Goal: Check status: Check status

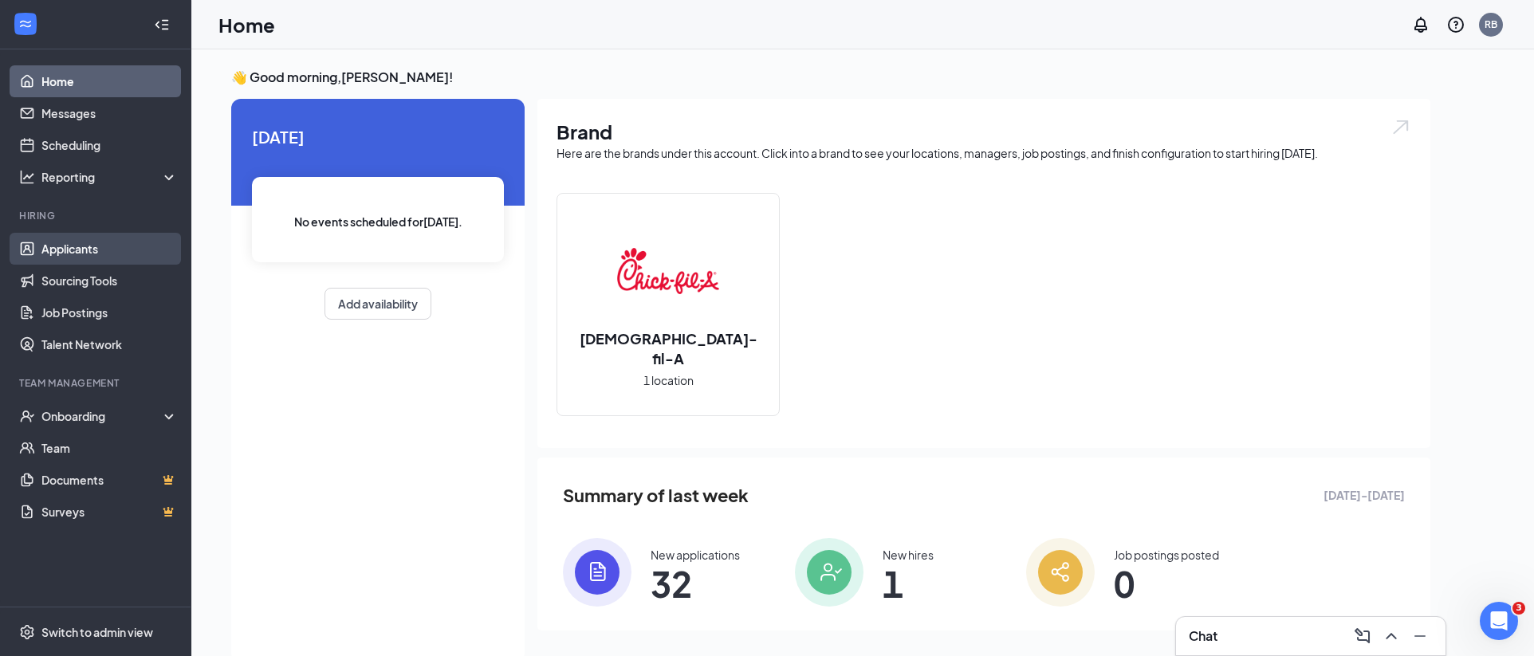
click at [97, 254] on link "Applicants" at bounding box center [109, 249] width 136 height 32
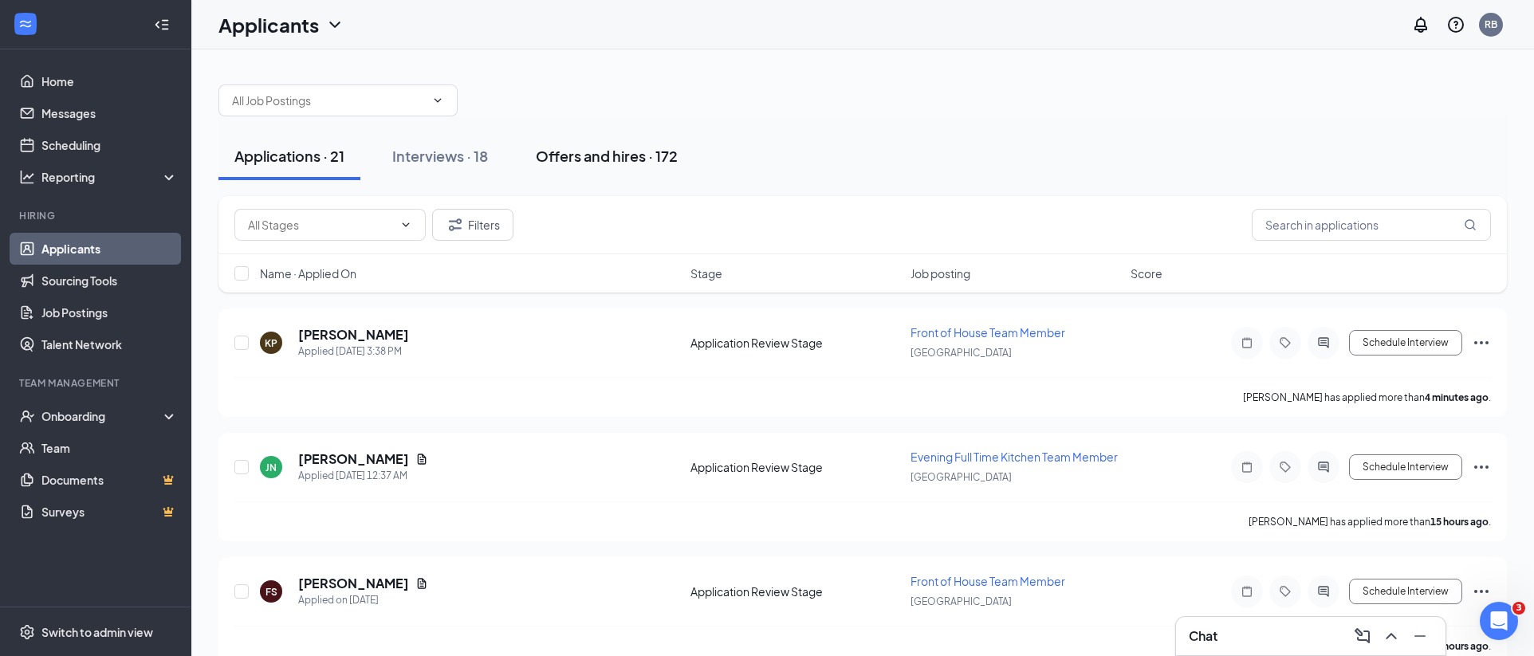
click at [589, 150] on div "Offers and hires · 172" at bounding box center [607, 156] width 142 height 20
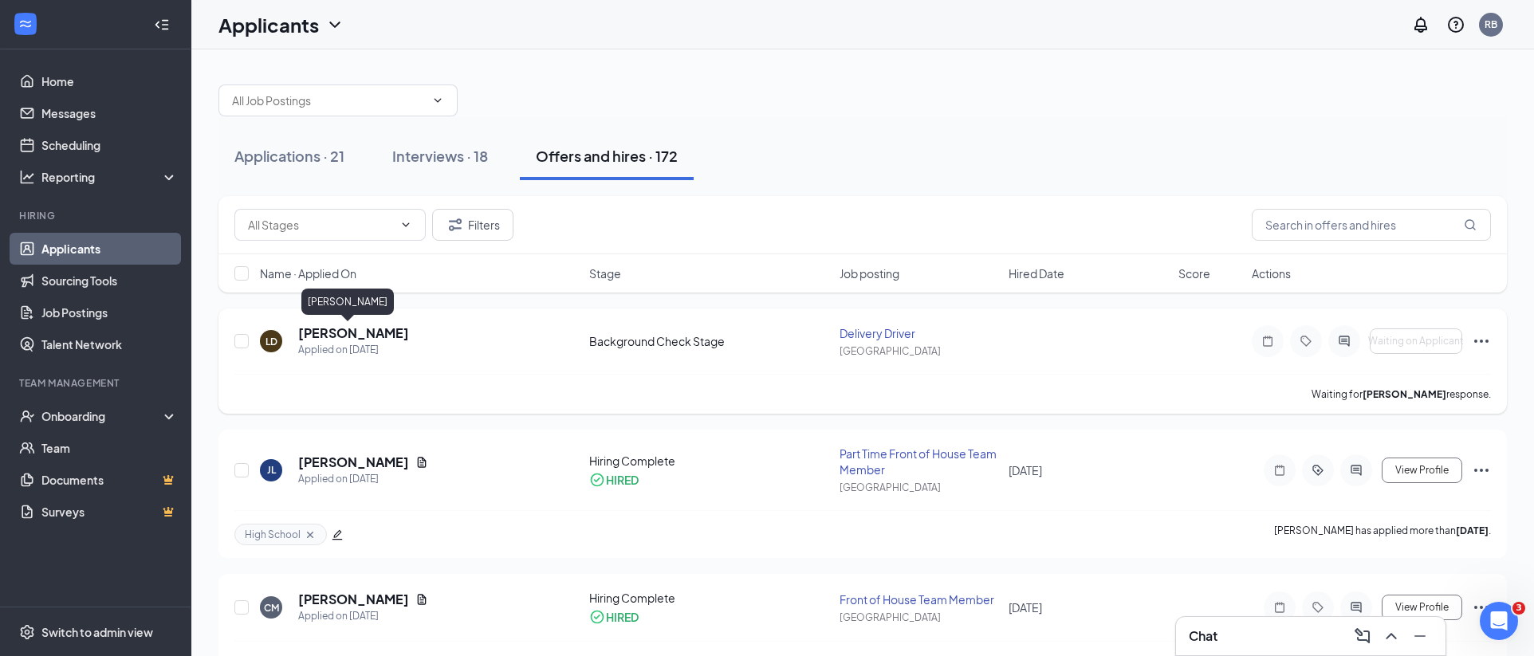
click at [329, 337] on h5 "[PERSON_NAME]" at bounding box center [353, 334] width 111 height 18
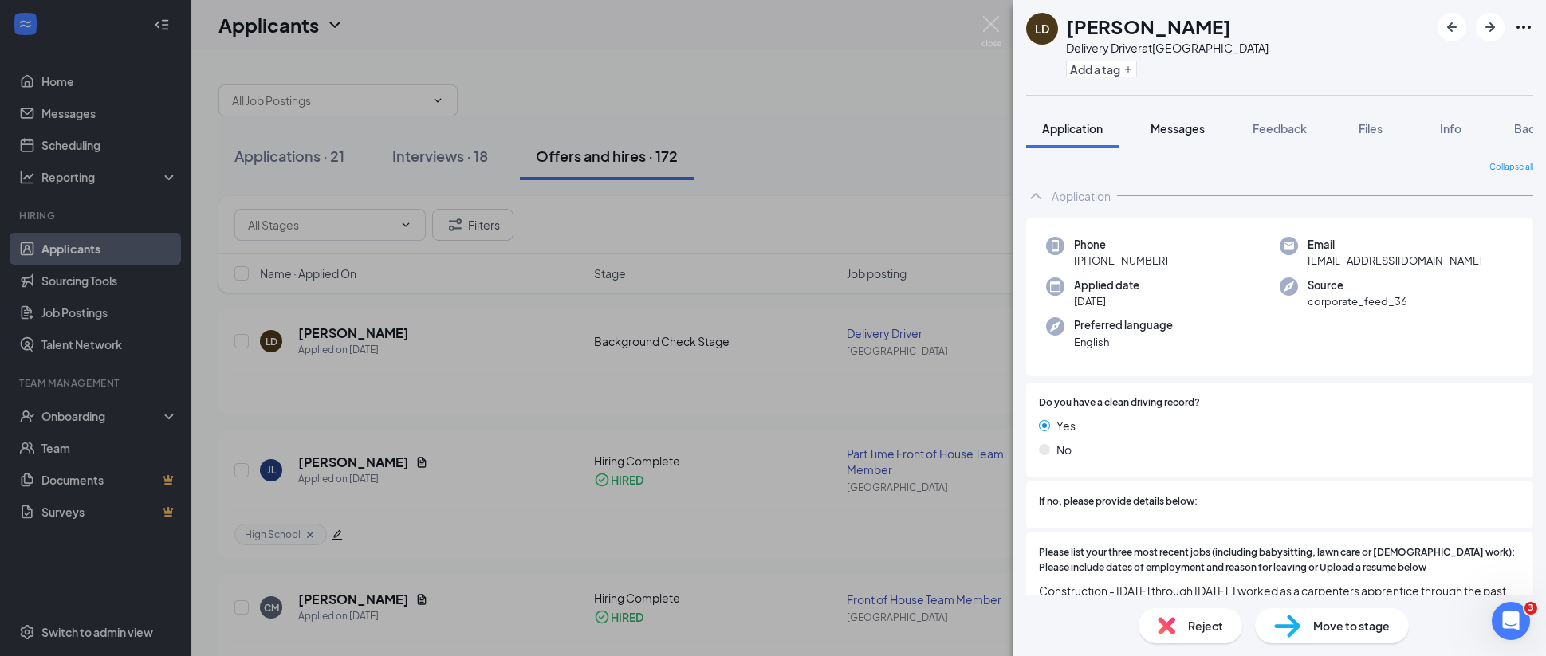
click at [1175, 131] on span "Messages" at bounding box center [1178, 128] width 54 height 14
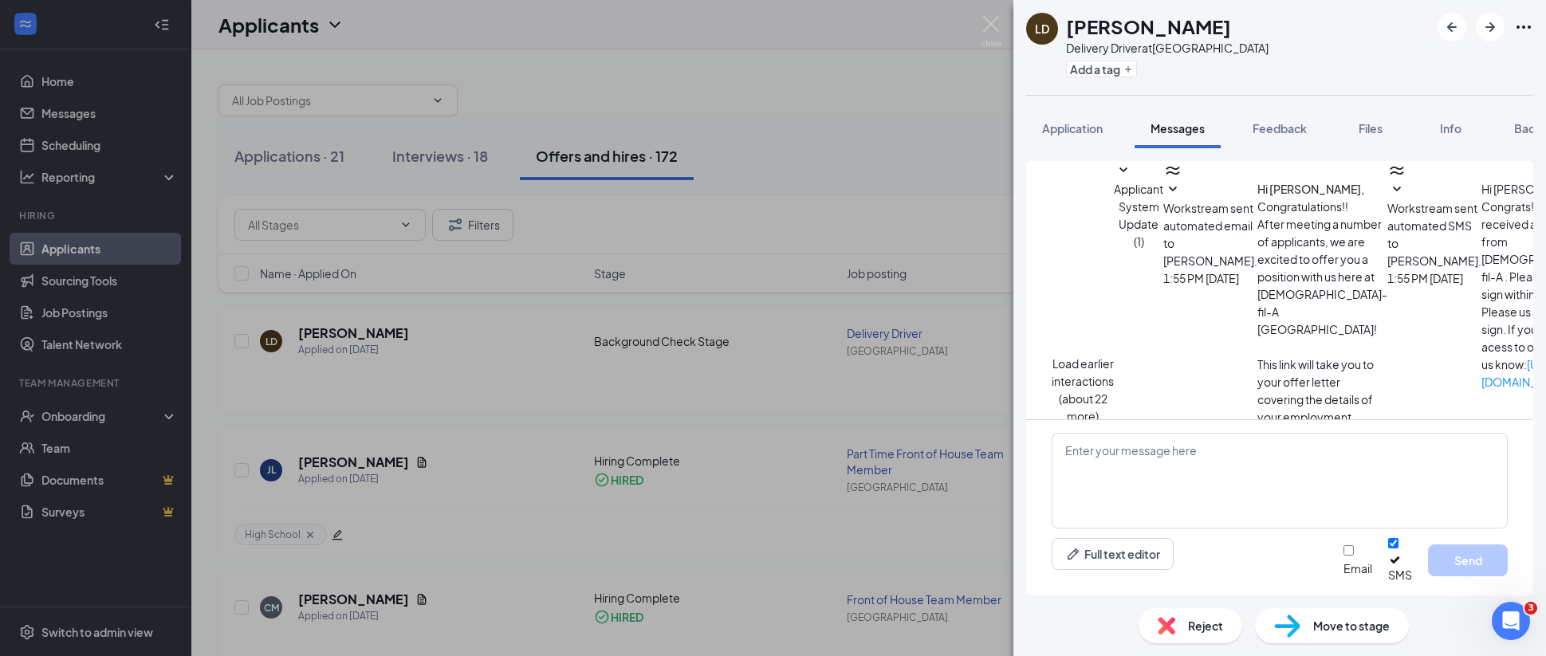
scroll to position [293, 0]
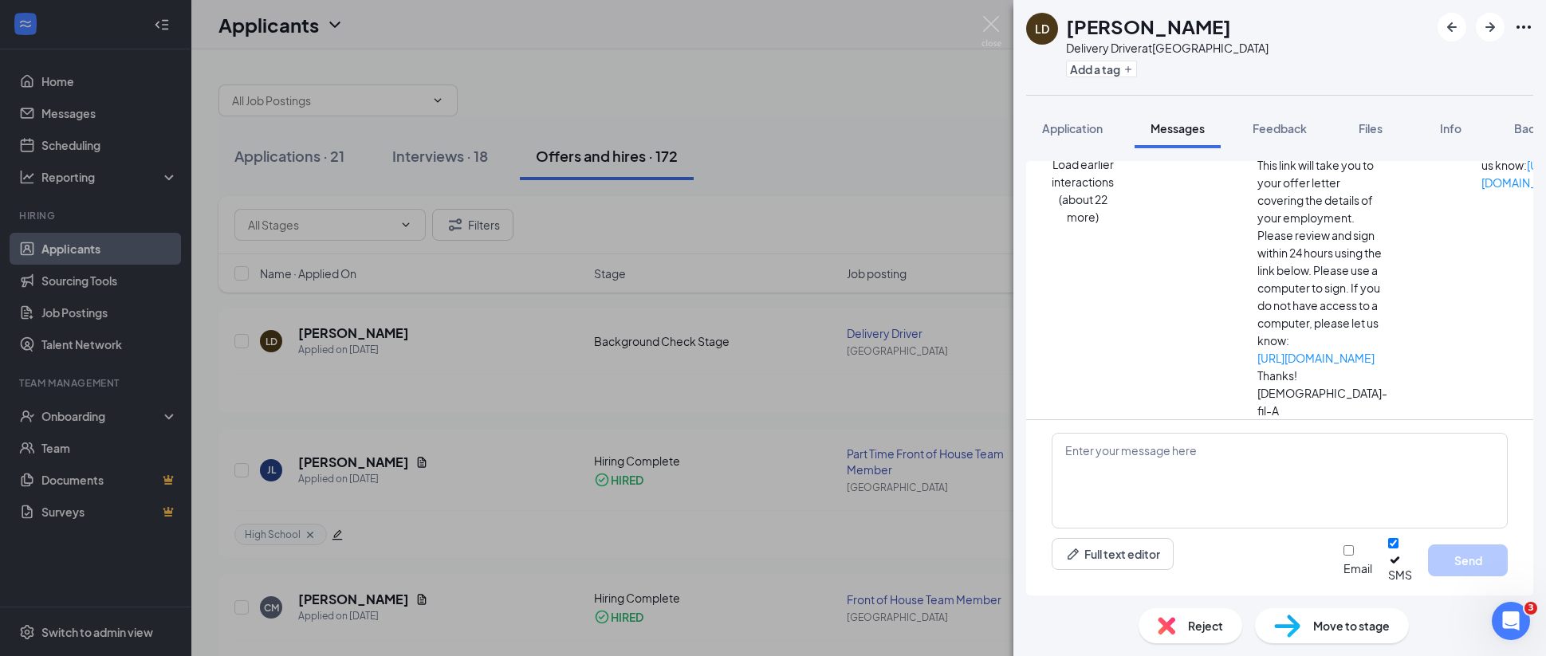
click at [1512, 127] on button "Background" at bounding box center [1546, 128] width 97 height 40
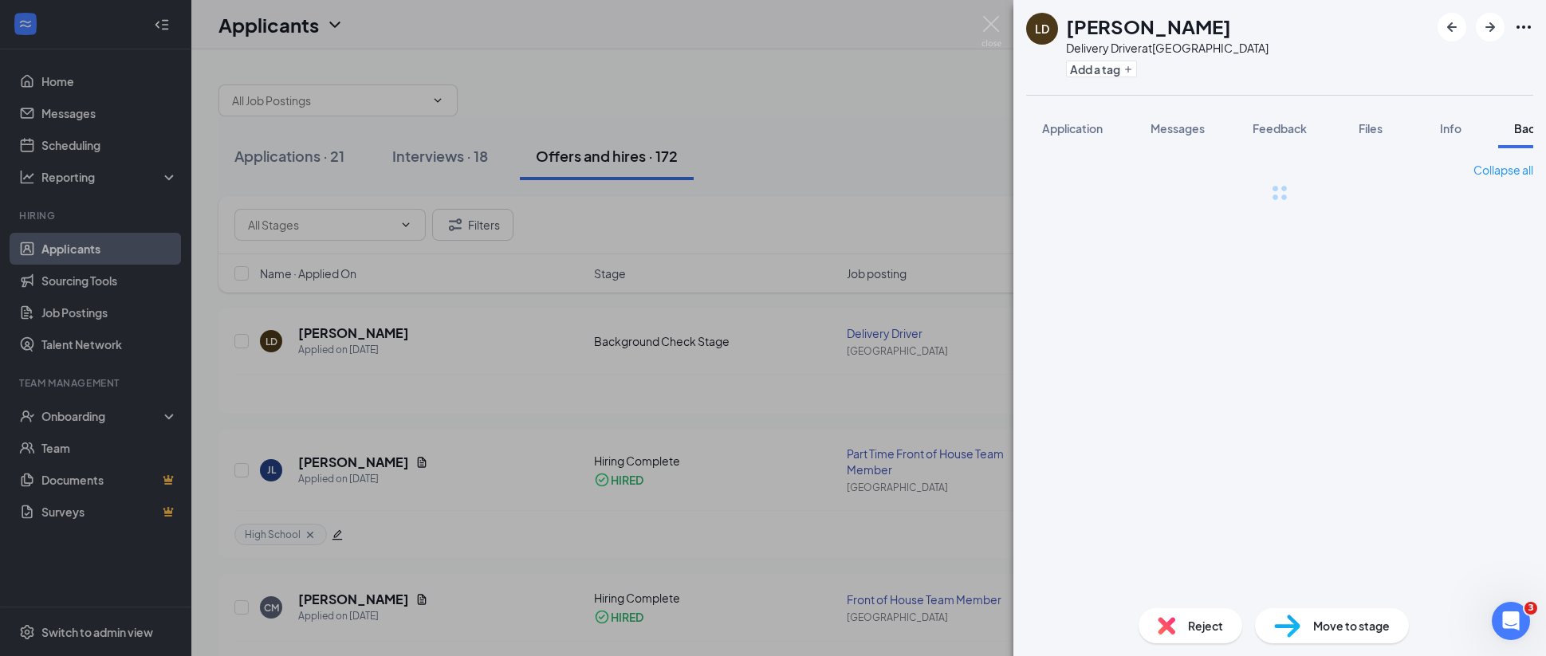
scroll to position [0, 65]
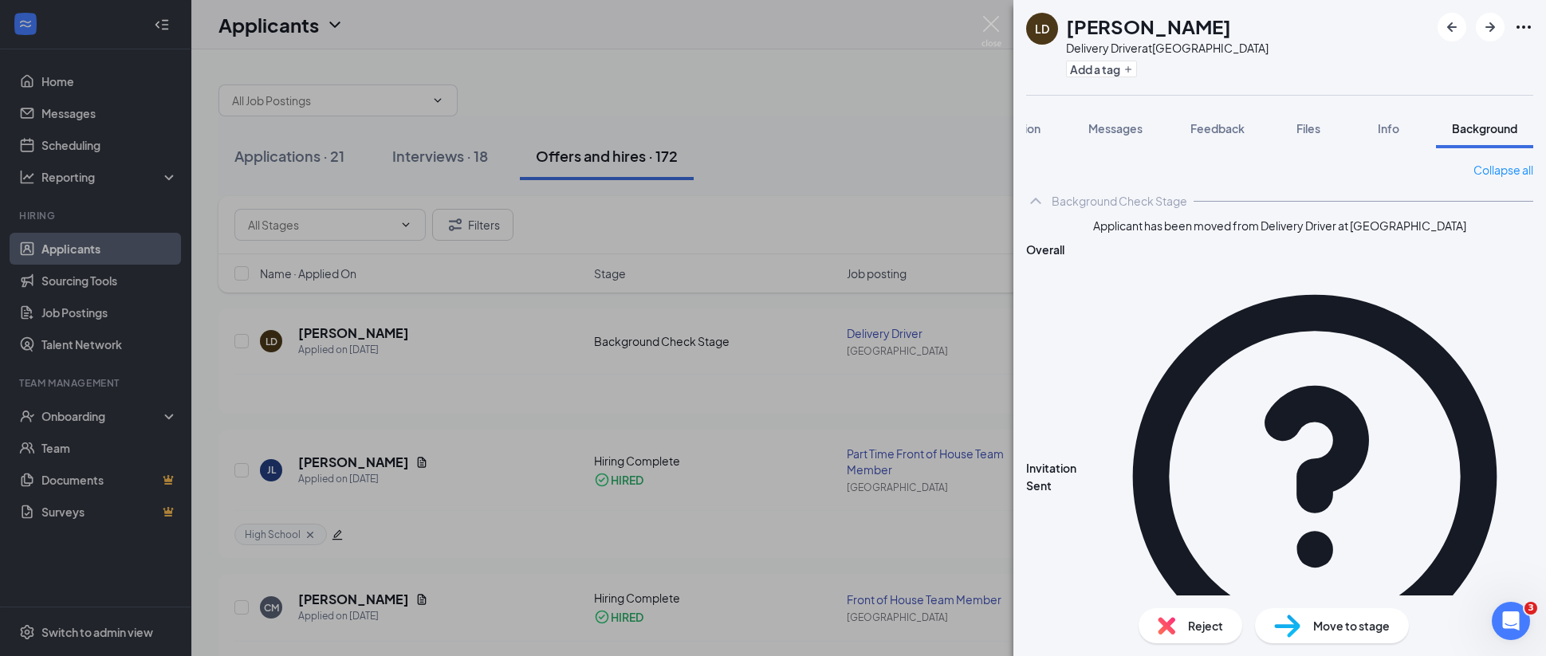
click at [1503, 258] on icon "QuestionInfo" at bounding box center [1314, 476] width 437 height 437
click at [1093, 459] on span "Invitation Sent" at bounding box center [1059, 476] width 67 height 35
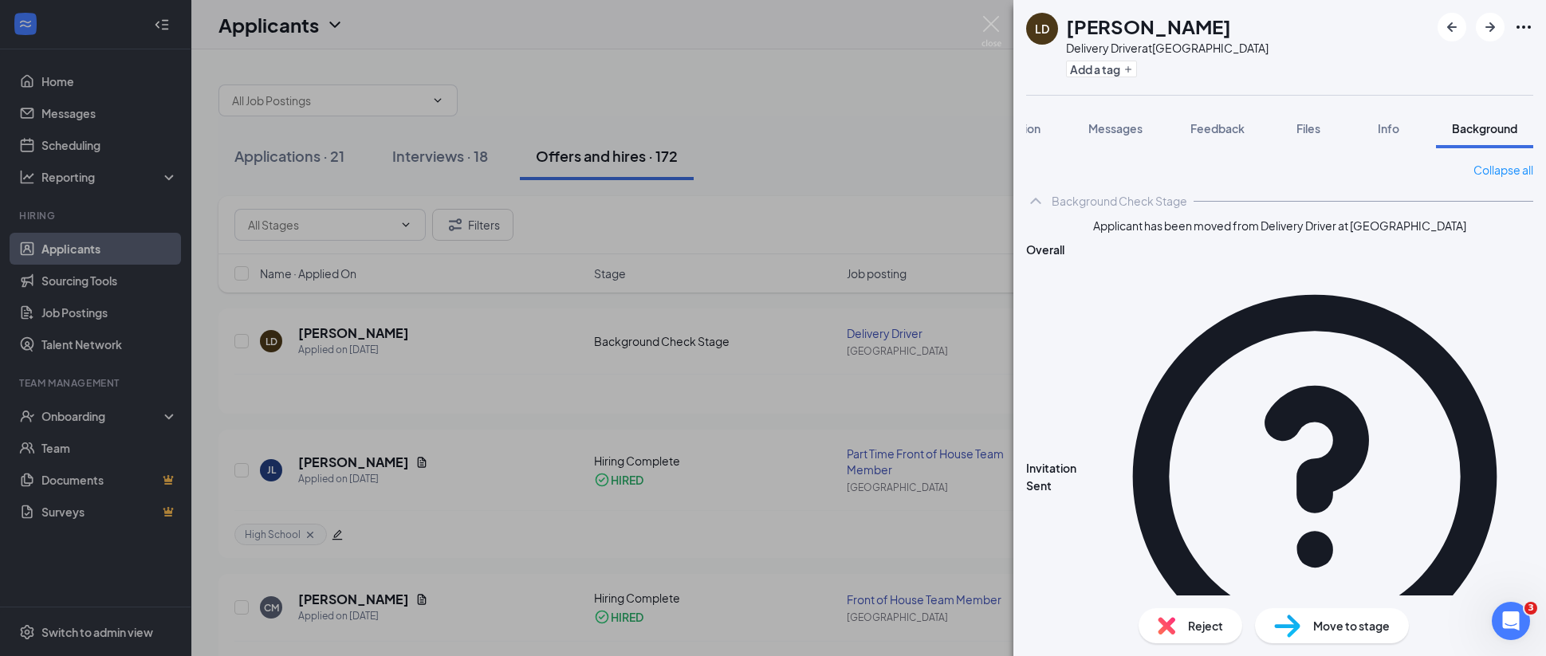
click at [1065, 255] on span "Overall" at bounding box center [1045, 249] width 38 height 14
click at [1100, 126] on span "Messages" at bounding box center [1115, 128] width 54 height 14
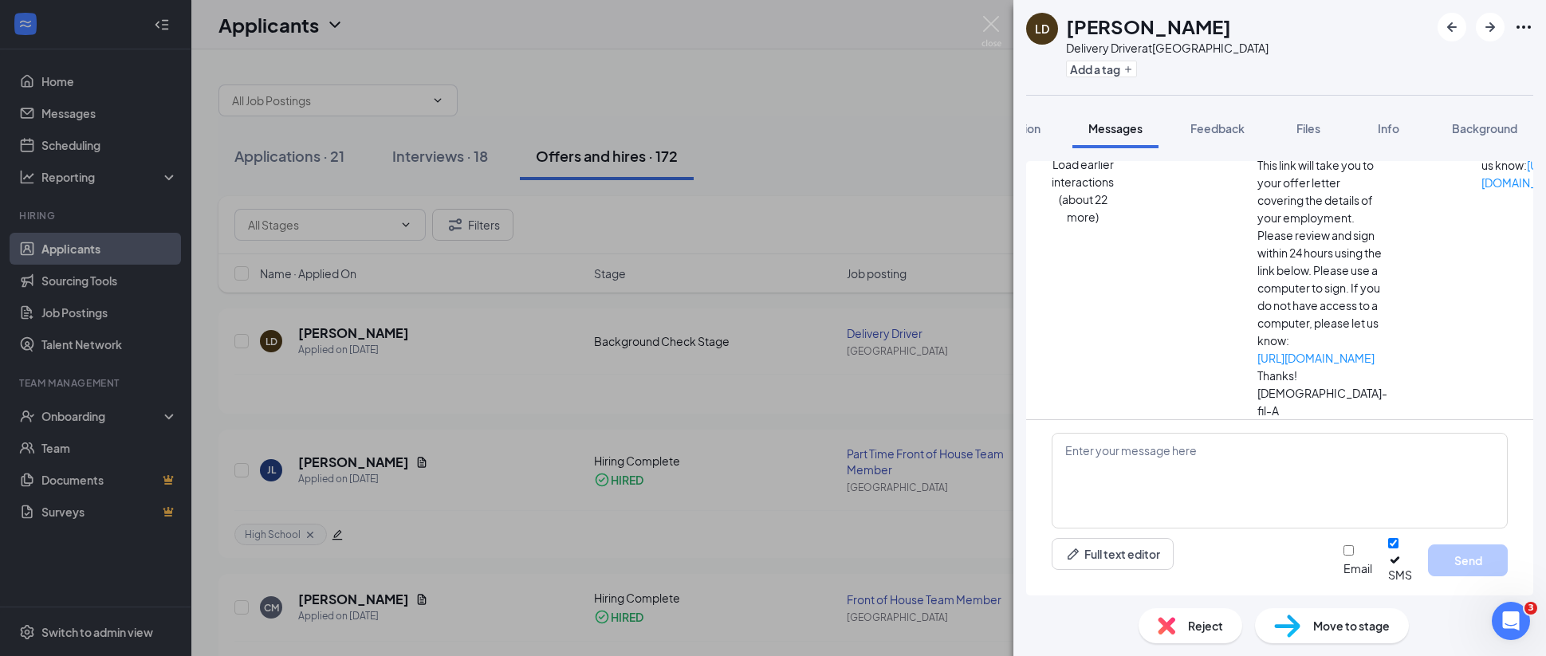
scroll to position [293, 0]
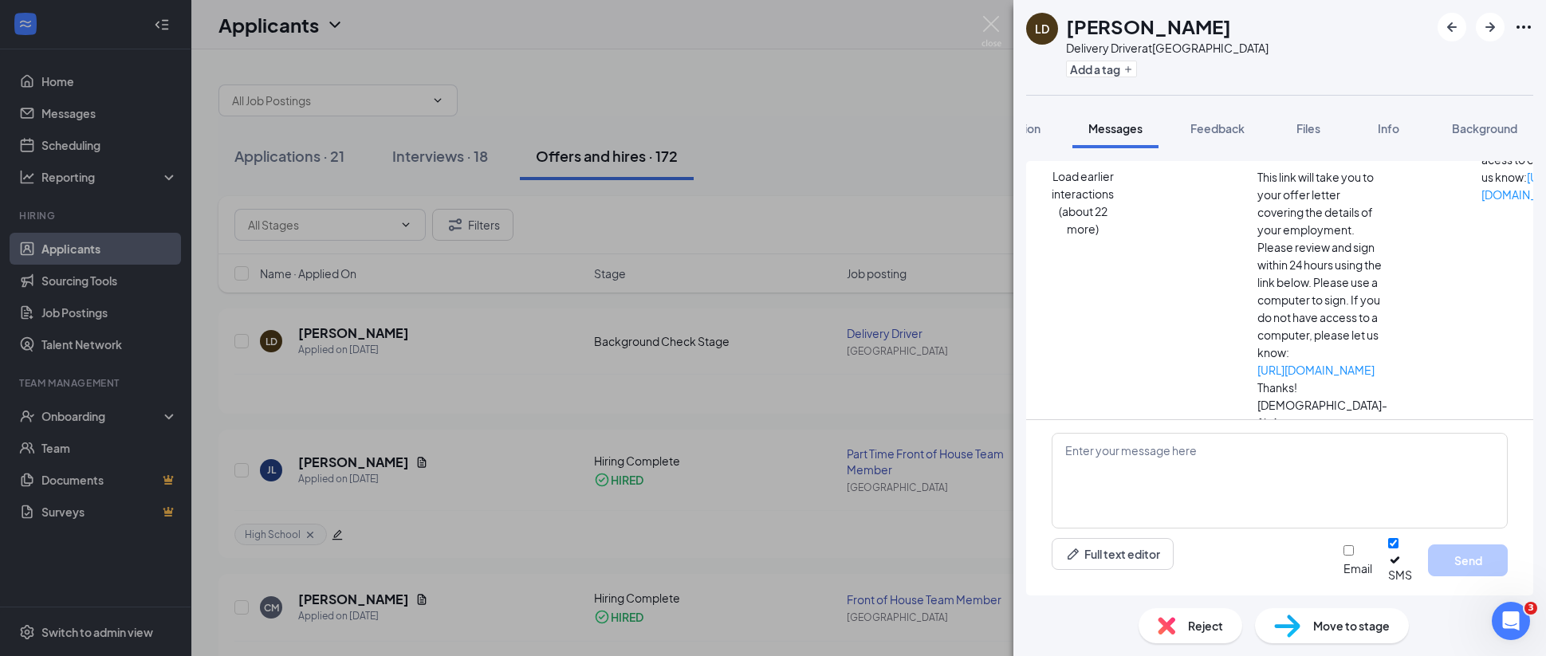
scroll to position [0, 0]
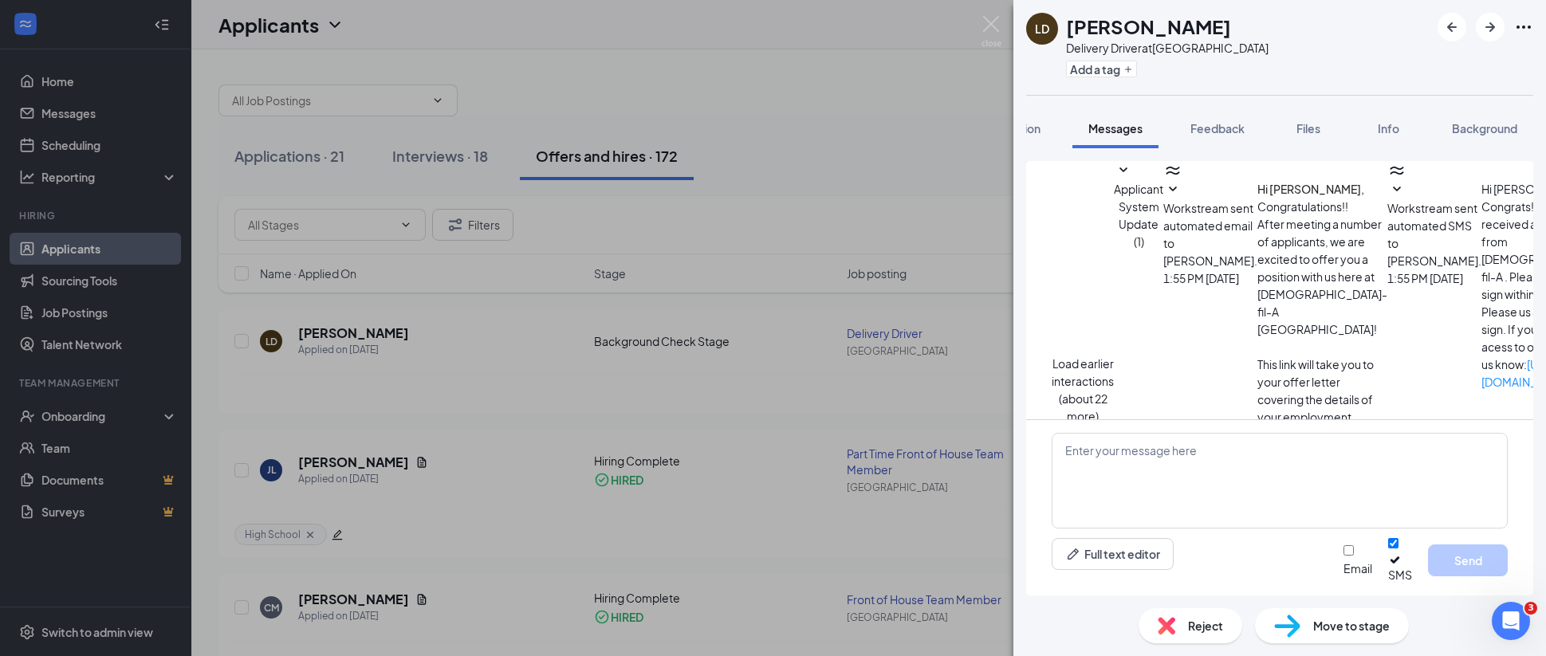
click at [1388, 199] on icon "SmallChevronDown" at bounding box center [1397, 189] width 19 height 19
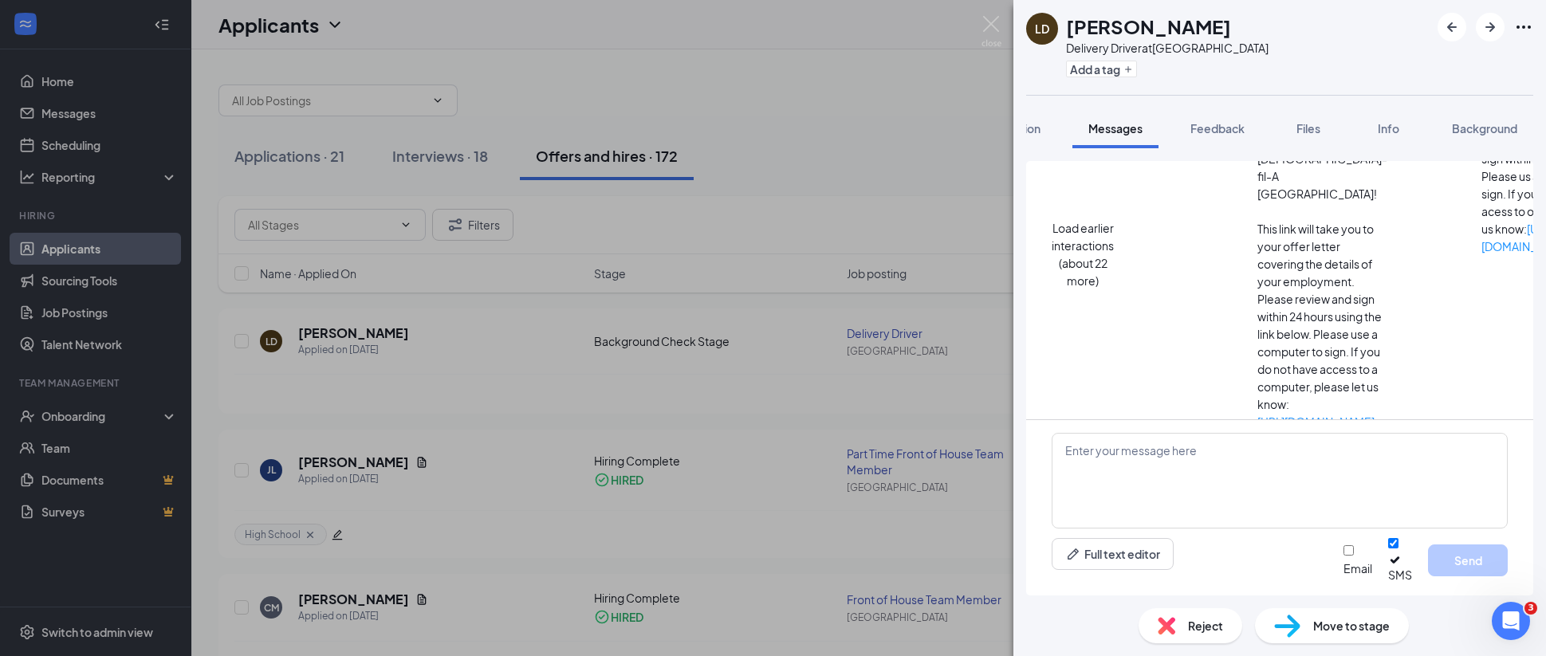
scroll to position [179, 0]
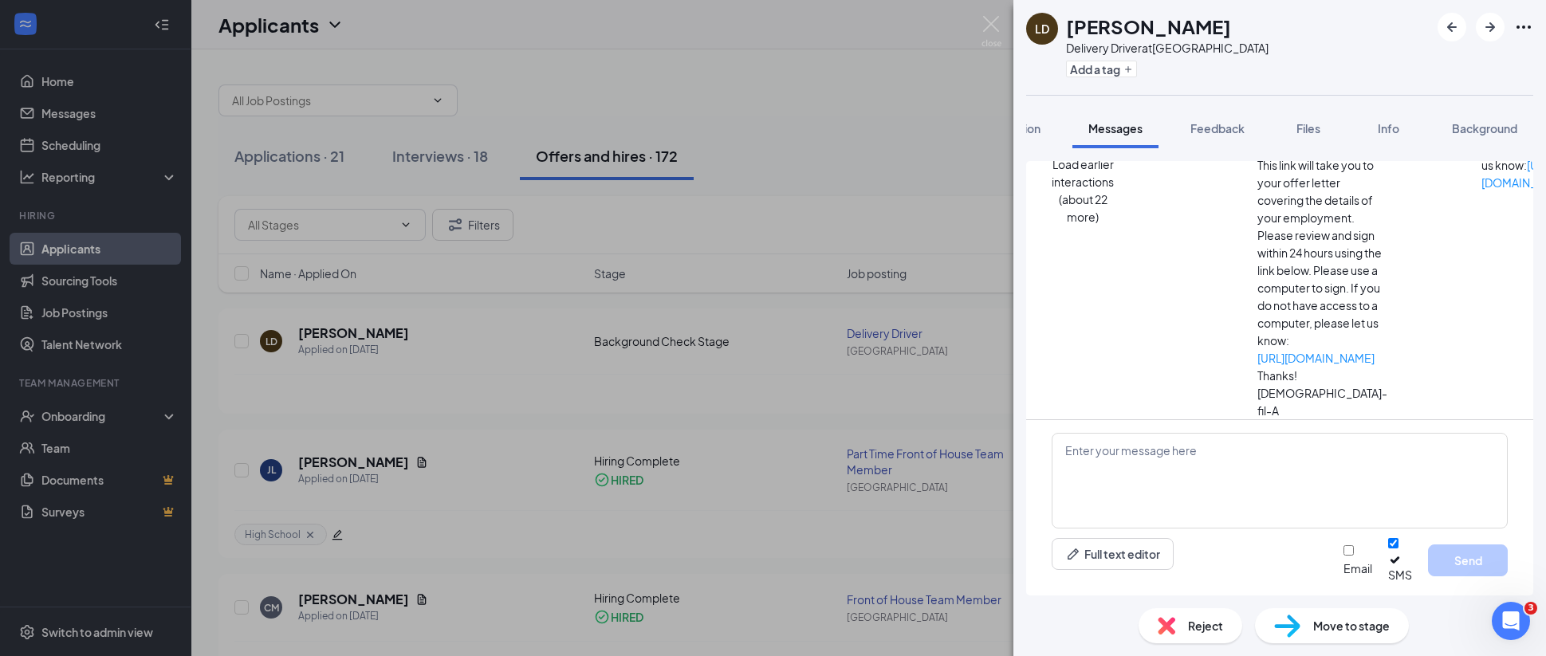
scroll to position [368, 0]
